Goal: Navigation & Orientation: Find specific page/section

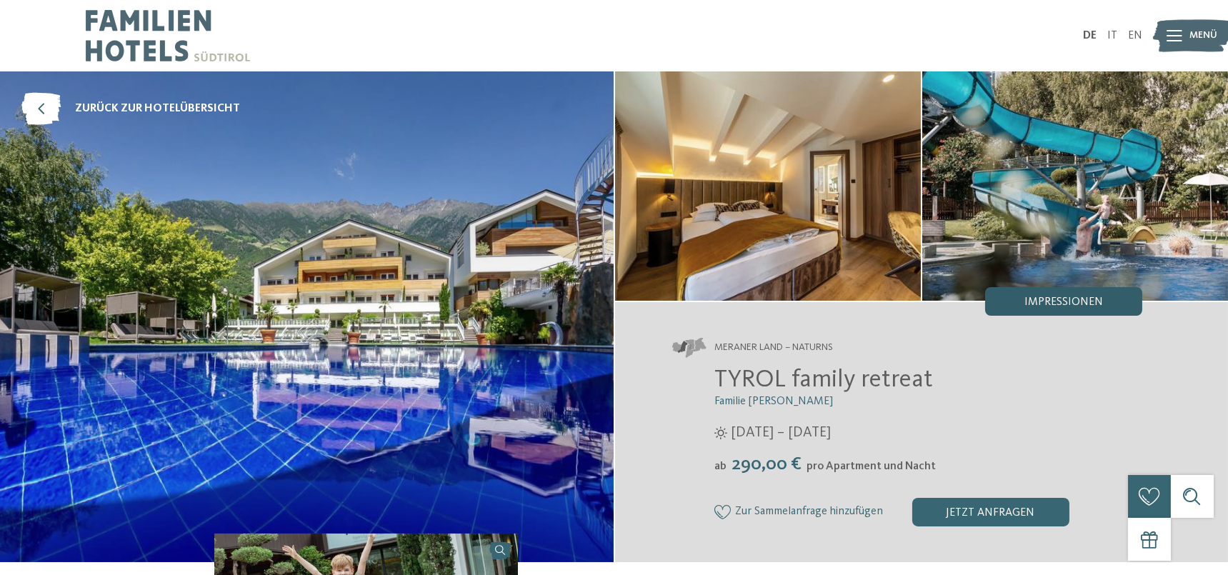
click at [1100, 297] on span "Impressionen" at bounding box center [1064, 302] width 79 height 11
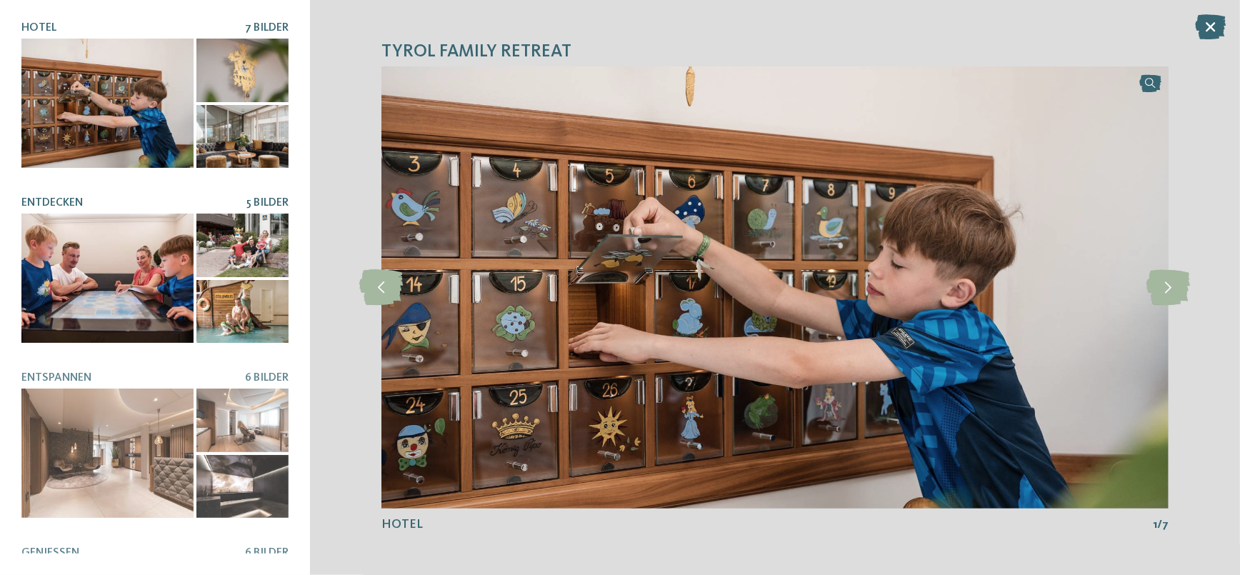
click at [257, 256] on div at bounding box center [242, 245] width 92 height 63
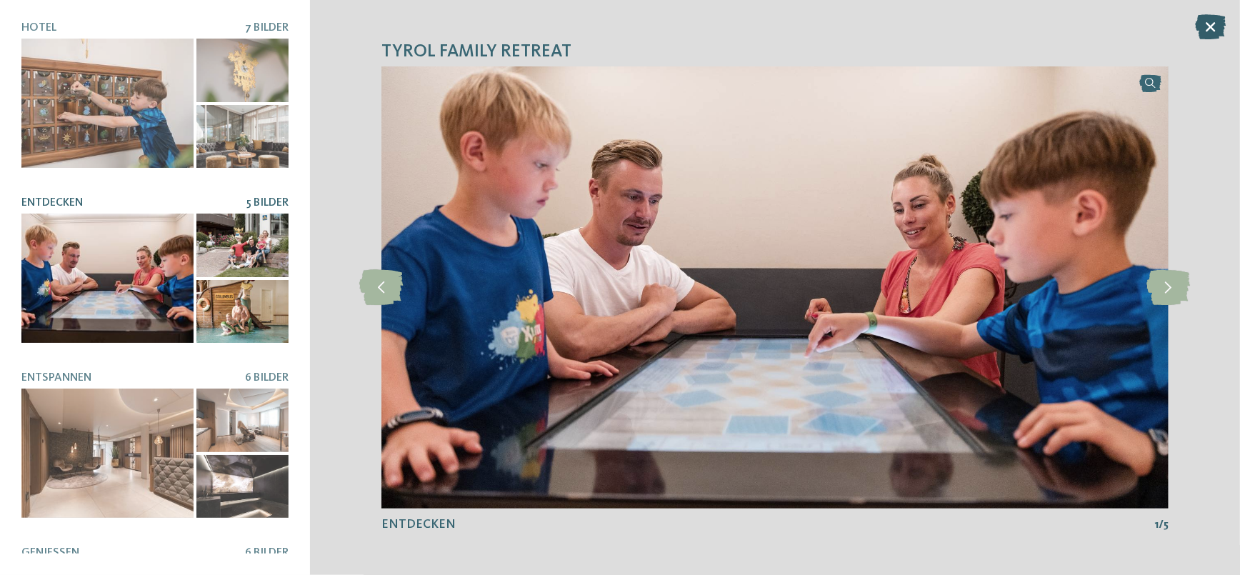
click at [1205, 31] on icon at bounding box center [1210, 26] width 31 height 25
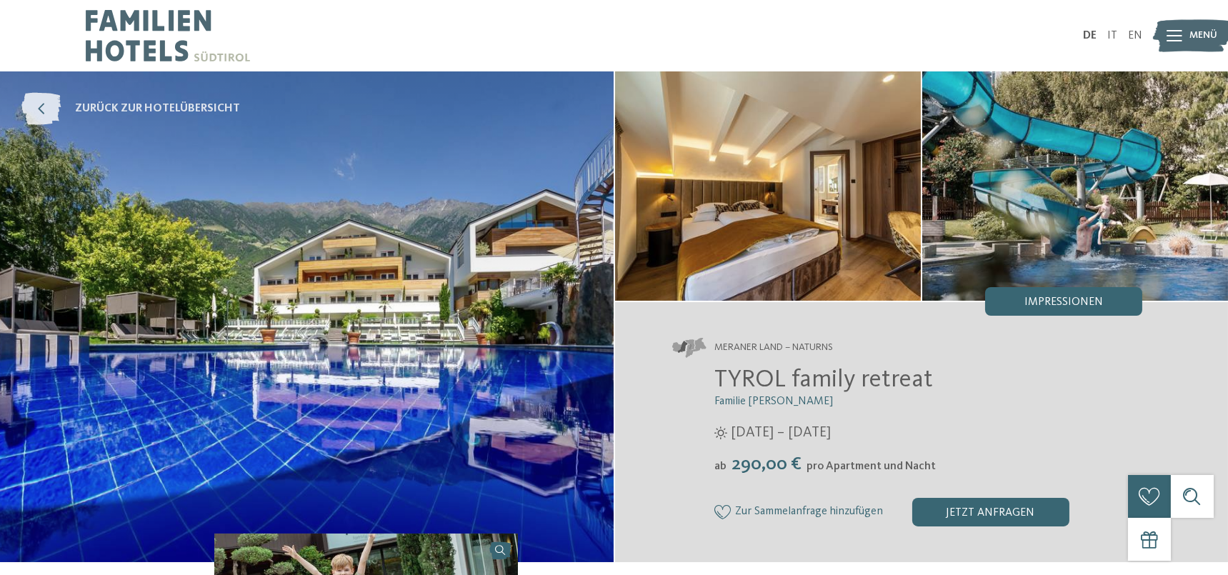
click at [131, 106] on span "zurück zur Hotelübersicht" at bounding box center [157, 109] width 165 height 16
